Goal: Task Accomplishment & Management: Manage account settings

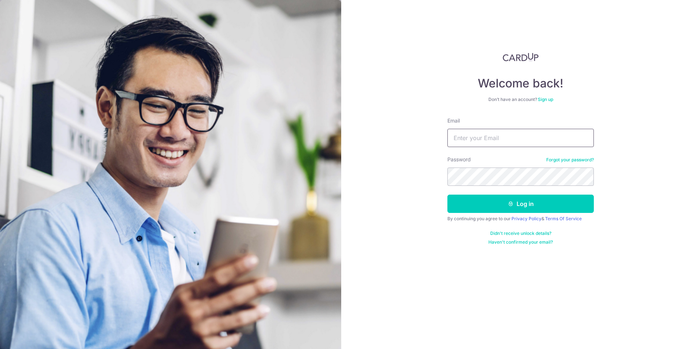
click at [458, 141] on input "Email" at bounding box center [521, 138] width 146 height 18
type input "irisleesp@yahoo.com.sg"
click at [523, 208] on button "Log in" at bounding box center [521, 204] width 146 height 18
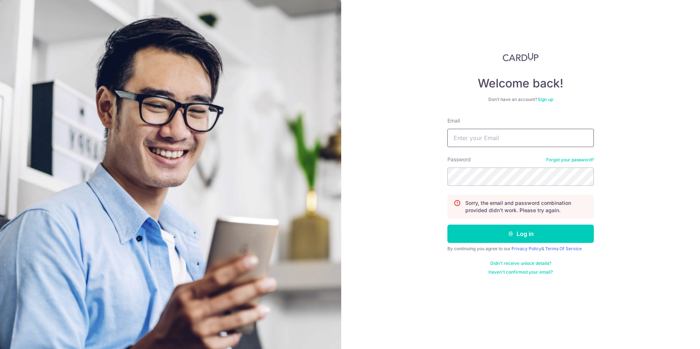
click at [476, 138] on input "Email" at bounding box center [521, 138] width 146 height 18
type input "irisleesp@yahoo.com.sg"
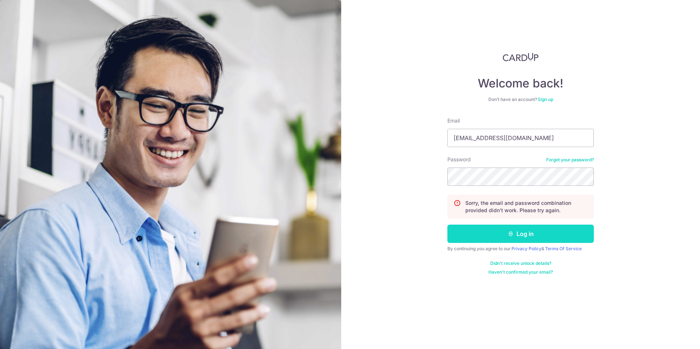
click at [518, 238] on button "Log in" at bounding box center [521, 234] width 146 height 18
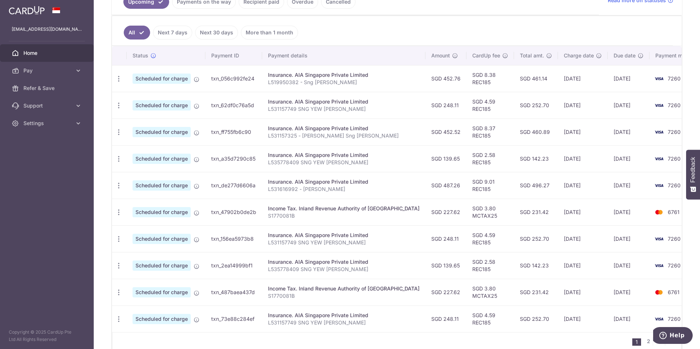
scroll to position [217, 0]
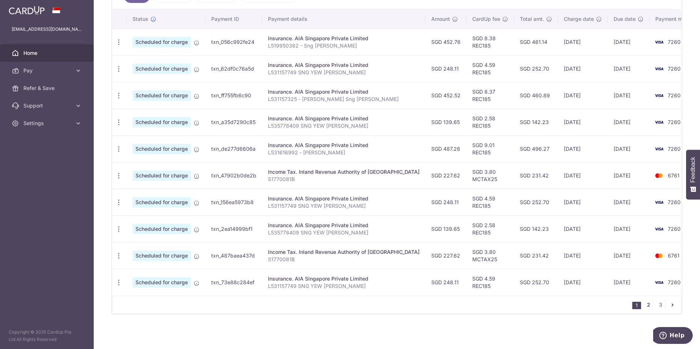
click at [645, 306] on link "2" at bounding box center [648, 305] width 9 height 9
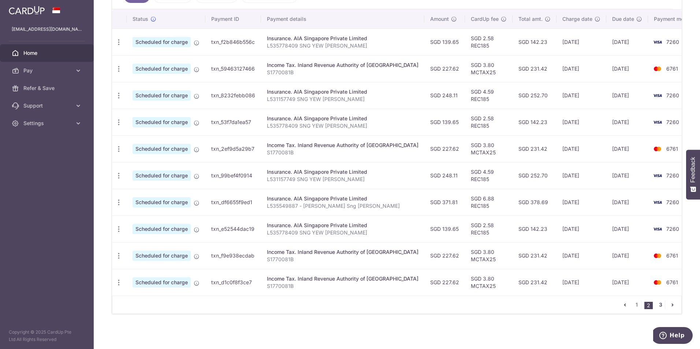
click at [656, 305] on link "3" at bounding box center [660, 305] width 9 height 9
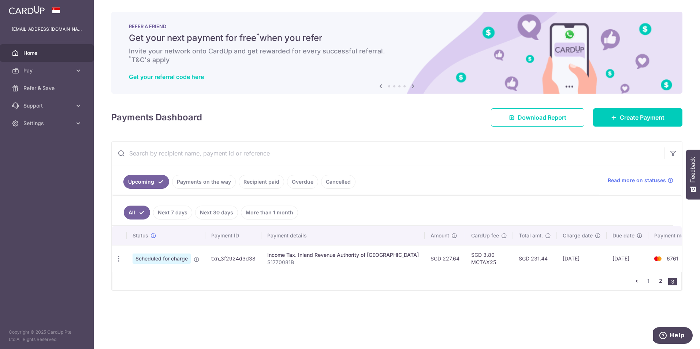
click at [658, 282] on link "2" at bounding box center [660, 281] width 9 height 9
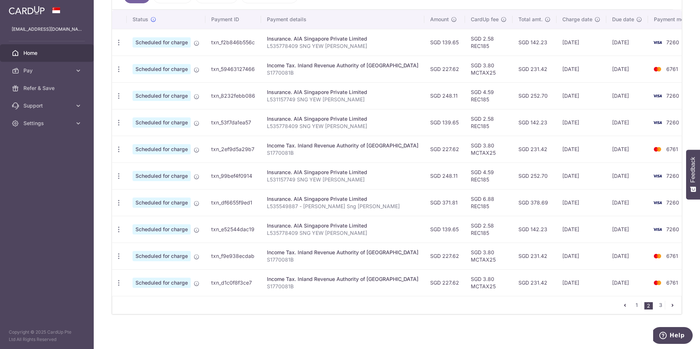
scroll to position [217, 0]
click at [634, 304] on link "1" at bounding box center [636, 305] width 9 height 9
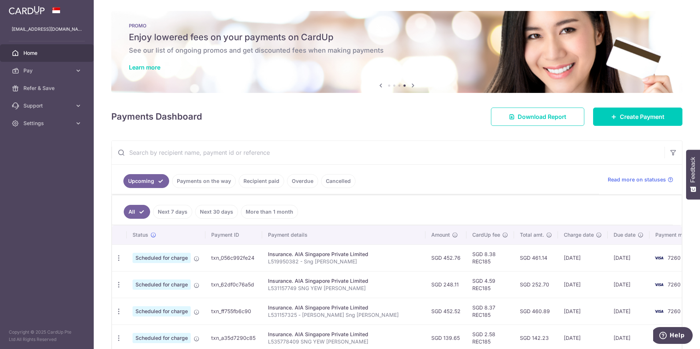
scroll to position [0, 0]
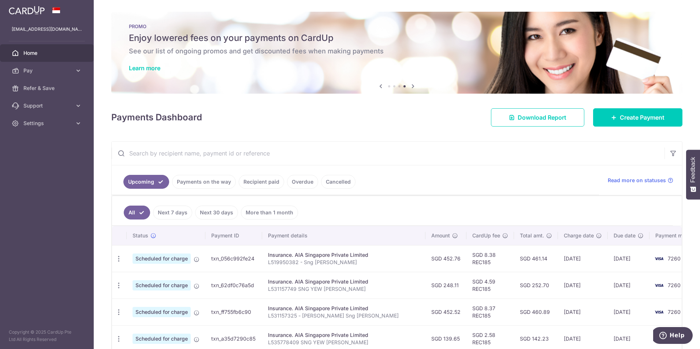
click at [213, 185] on link "Payments on the way" at bounding box center [204, 182] width 64 height 14
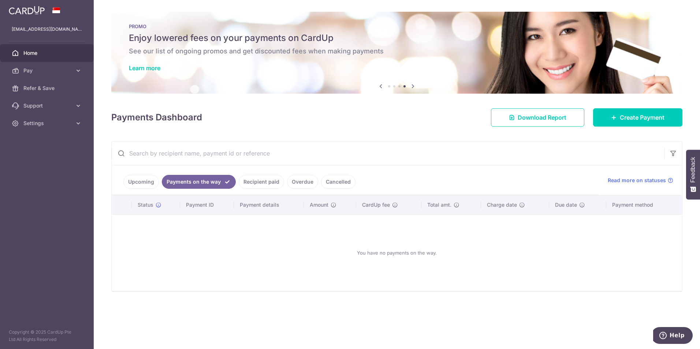
click at [261, 182] on link "Recipient paid" at bounding box center [261, 182] width 45 height 14
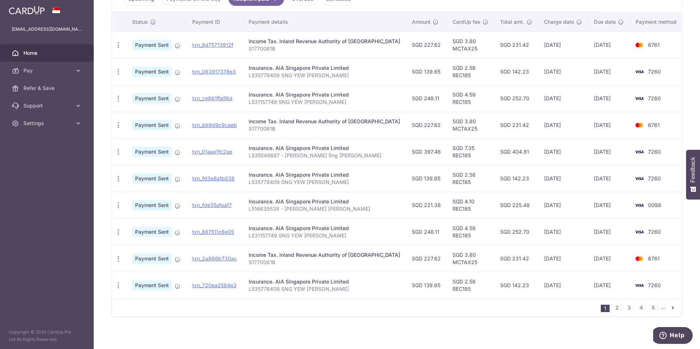
scroll to position [186, 0]
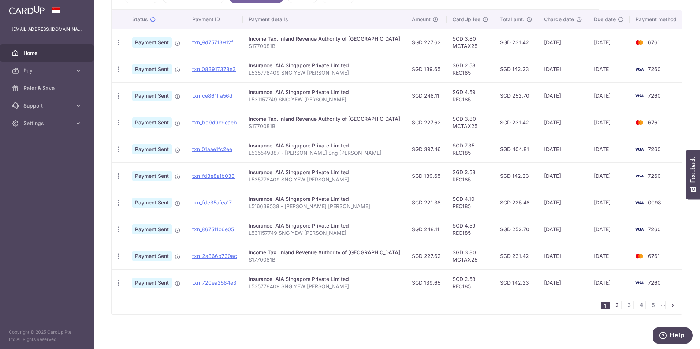
click at [614, 307] on link "2" at bounding box center [617, 305] width 9 height 9
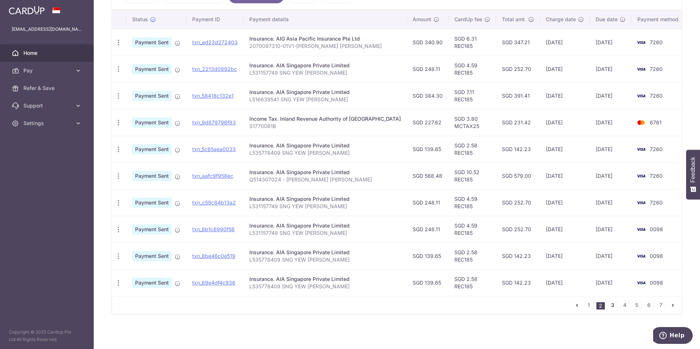
click at [608, 305] on link "3" at bounding box center [612, 305] width 9 height 9
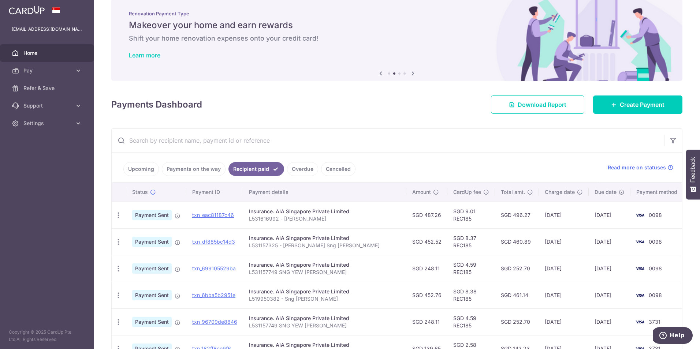
scroll to position [0, 0]
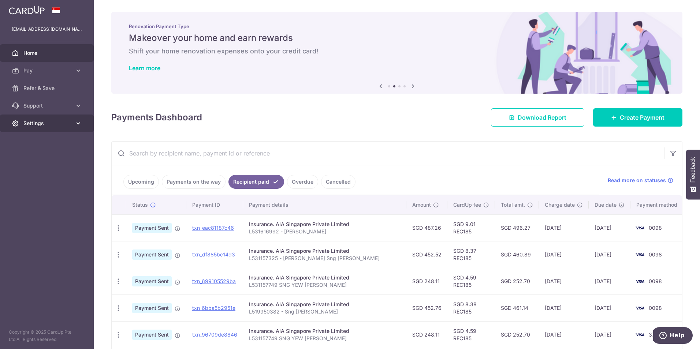
click at [35, 121] on span "Settings" at bounding box center [47, 123] width 48 height 7
click at [39, 157] on span "Logout" at bounding box center [47, 158] width 48 height 7
